Goal: Transaction & Acquisition: Purchase product/service

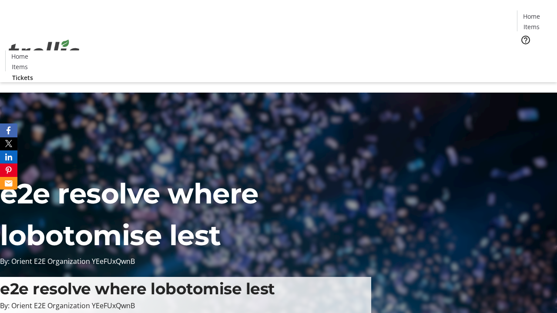
click at [524, 50] on span "Tickets" at bounding box center [534, 54] width 21 height 9
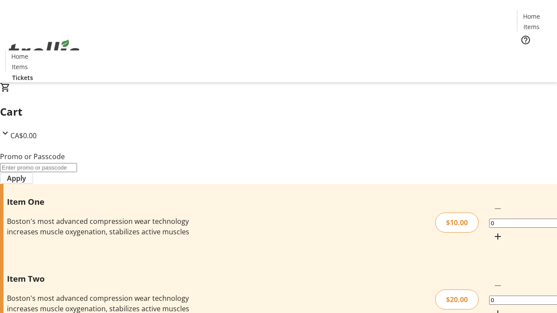
click at [492, 231] on mat-icon "Increment by one" at bounding box center [497, 236] width 10 height 10
type input "1"
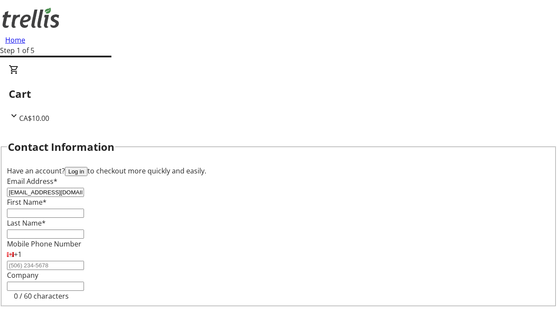
type input "[EMAIL_ADDRESS][DOMAIN_NAME]"
type input "[PERSON_NAME]"
type input "Wisozk"
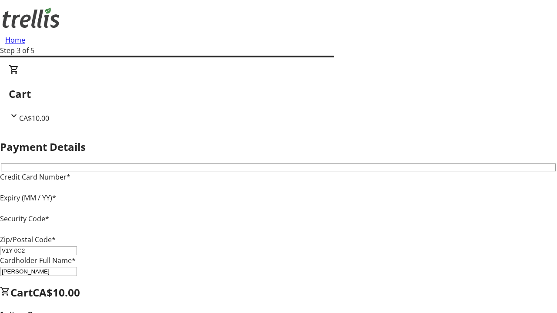
type input "V1Y 0C2"
